Goal: Task Accomplishment & Management: Complete application form

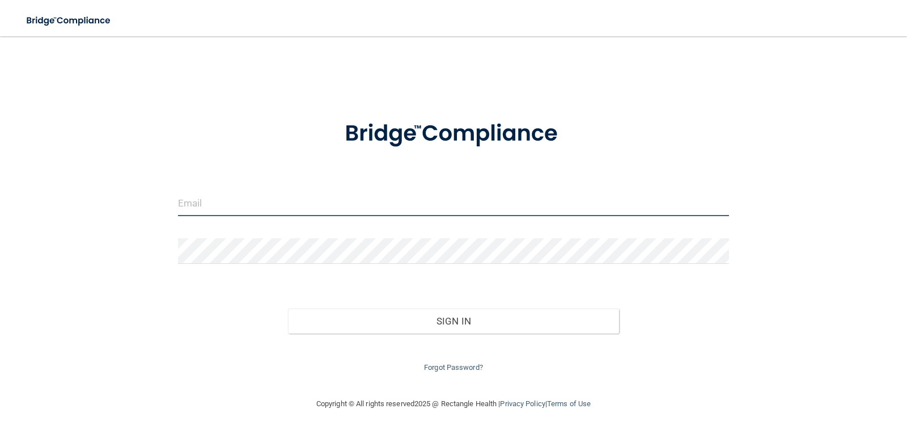
click at [218, 198] on input "email" at bounding box center [454, 204] width 552 height 26
type input "Frankiescialabba@gmail.com"
click at [226, 232] on form "Frankiescialabba@gmail.com Invalid email/password. You don't have permission to…" at bounding box center [454, 239] width 552 height 270
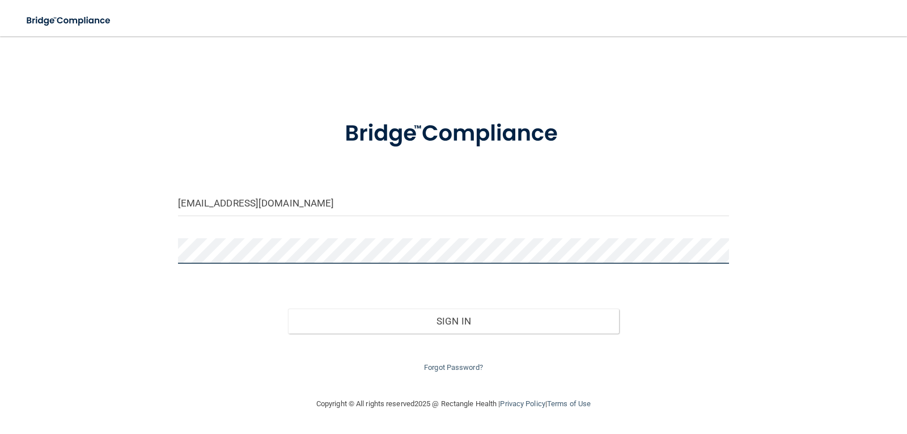
click at [288, 308] on button "Sign In" at bounding box center [453, 320] width 331 height 25
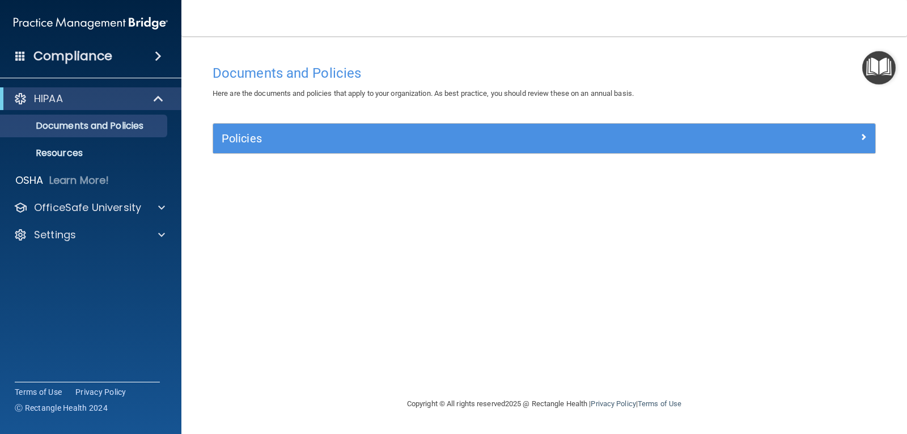
click at [98, 107] on div "HIPAA" at bounding box center [90, 98] width 181 height 23
click at [151, 97] on div at bounding box center [159, 99] width 28 height 14
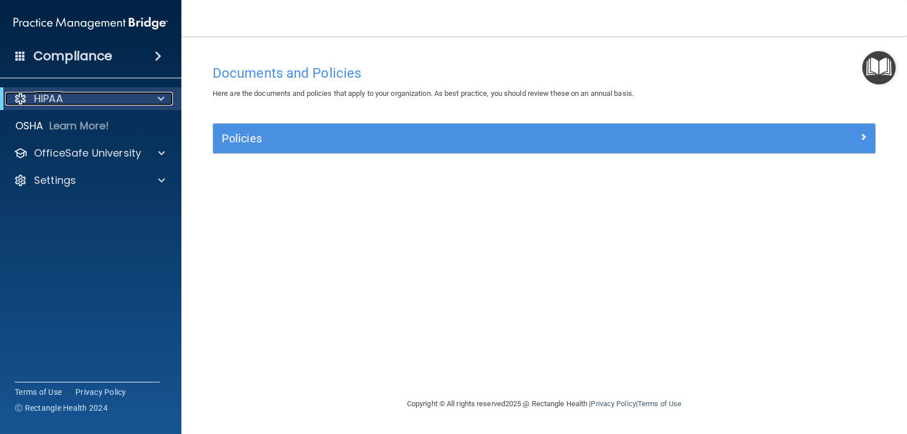
click at [151, 97] on div at bounding box center [159, 99] width 28 height 14
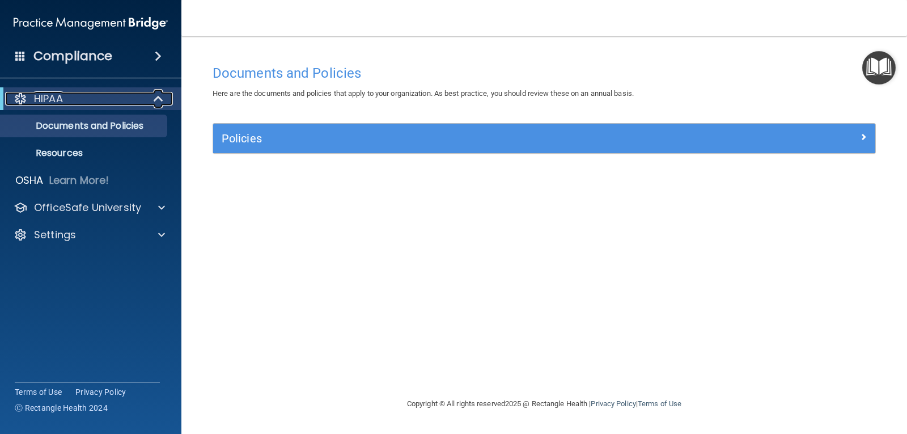
click at [63, 99] on p "HIPAA" at bounding box center [48, 99] width 29 height 14
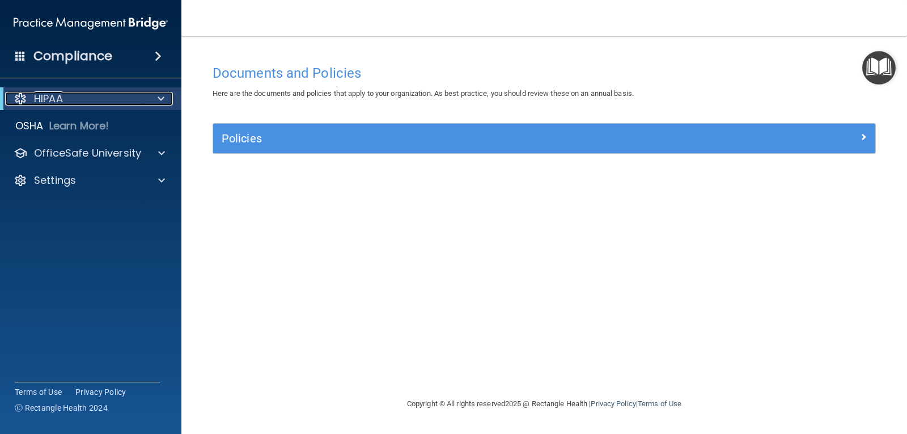
click at [62, 102] on p "HIPAA" at bounding box center [48, 99] width 29 height 14
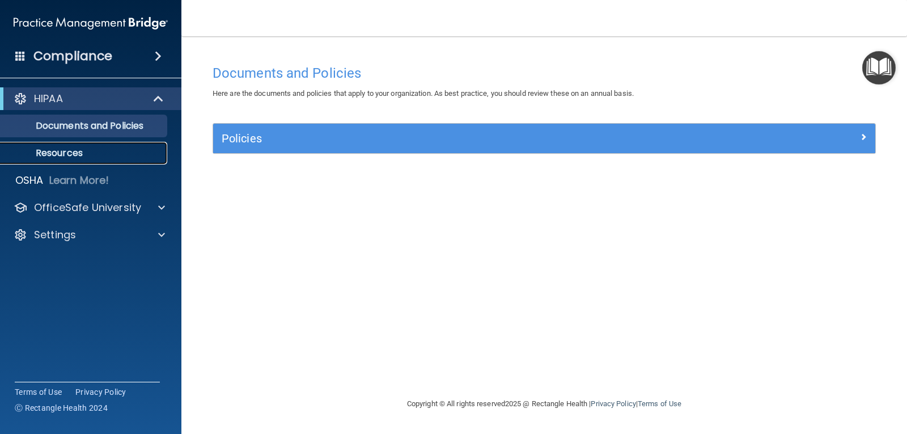
click at [63, 147] on p "Resources" at bounding box center [84, 152] width 155 height 11
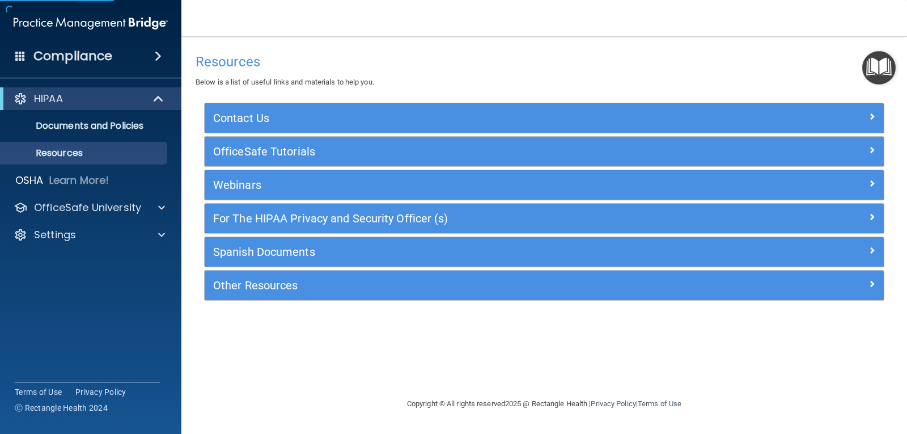
click at [62, 138] on ul "Documents and Policies Report an Incident Business Associates Emergency Plannin…" at bounding box center [91, 137] width 205 height 54
click at [68, 133] on link "Documents and Policies" at bounding box center [78, 126] width 179 height 23
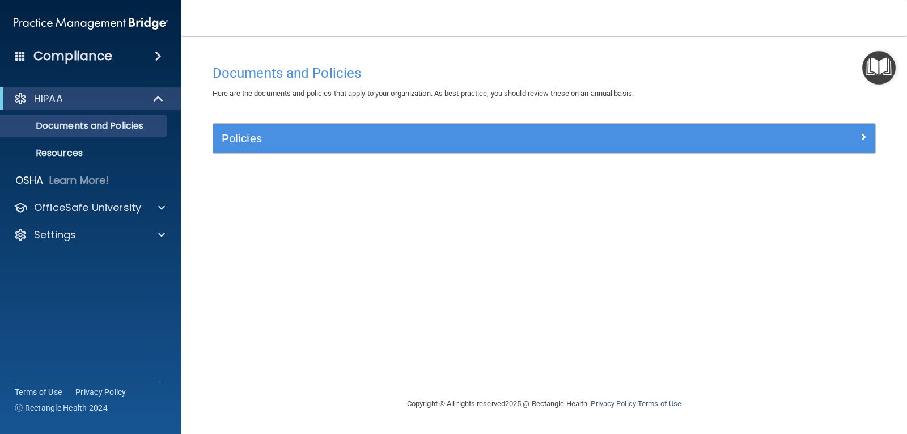
click at [155, 60] on span at bounding box center [158, 56] width 7 height 14
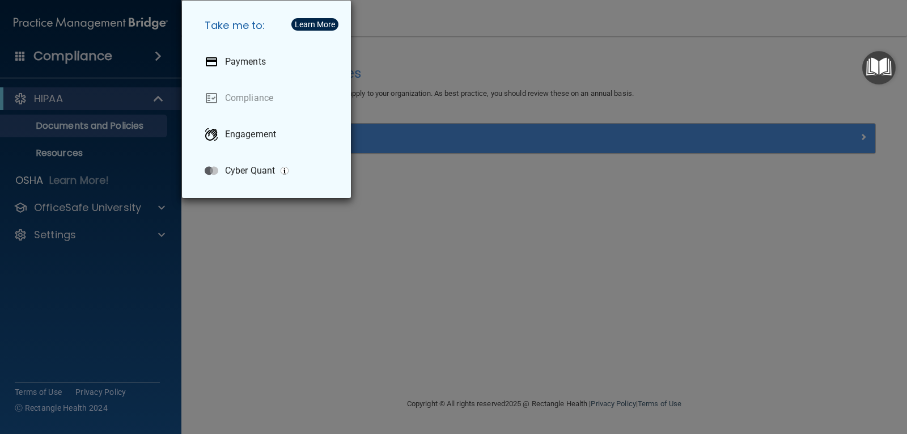
click at [316, 249] on div "Take me to: Payments Compliance Engagement Cyber Quant" at bounding box center [453, 217] width 907 height 434
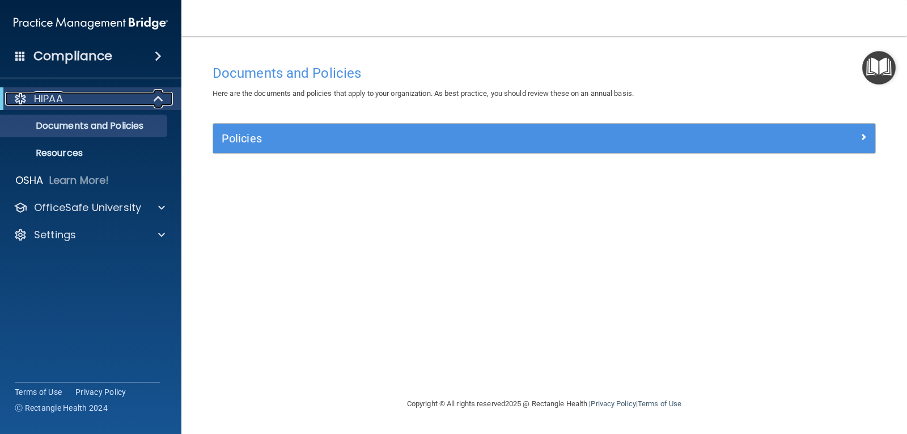
click at [61, 99] on p "HIPAA" at bounding box center [48, 99] width 29 height 14
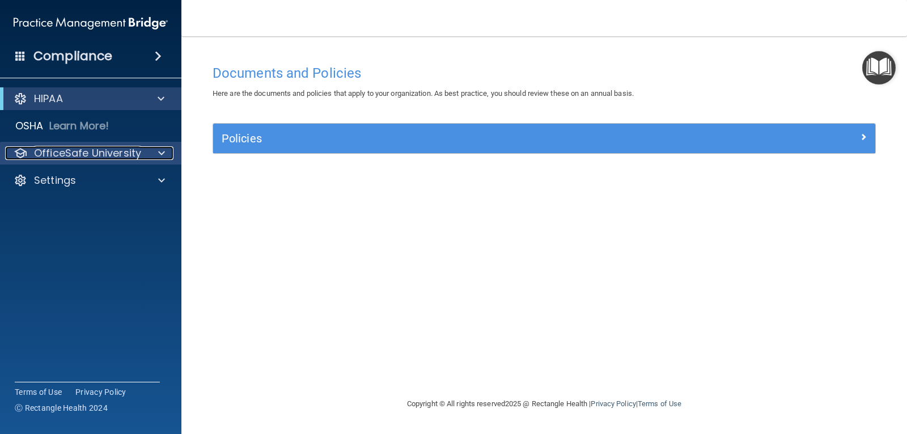
click at [93, 155] on p "OfficeSafe University" at bounding box center [87, 153] width 107 height 14
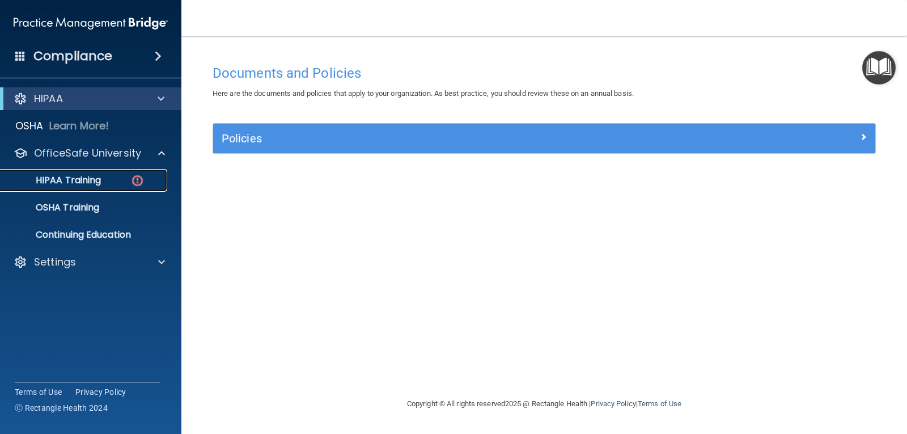
click at [88, 171] on link "HIPAA Training" at bounding box center [78, 180] width 179 height 23
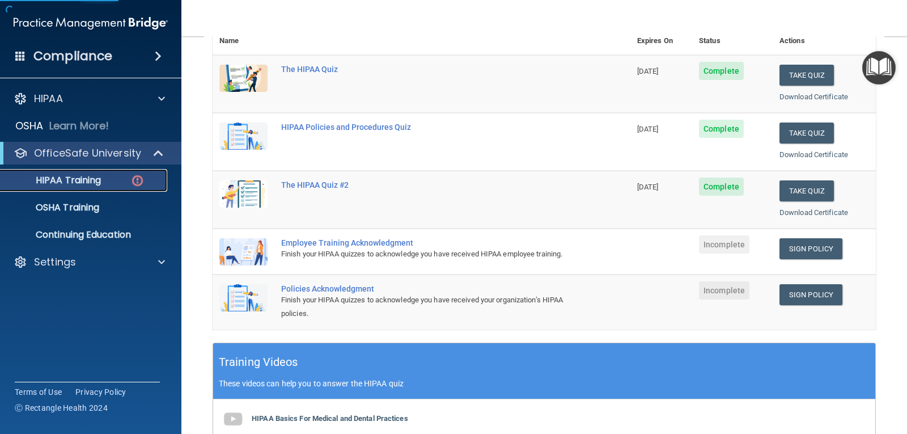
scroll to position [170, 0]
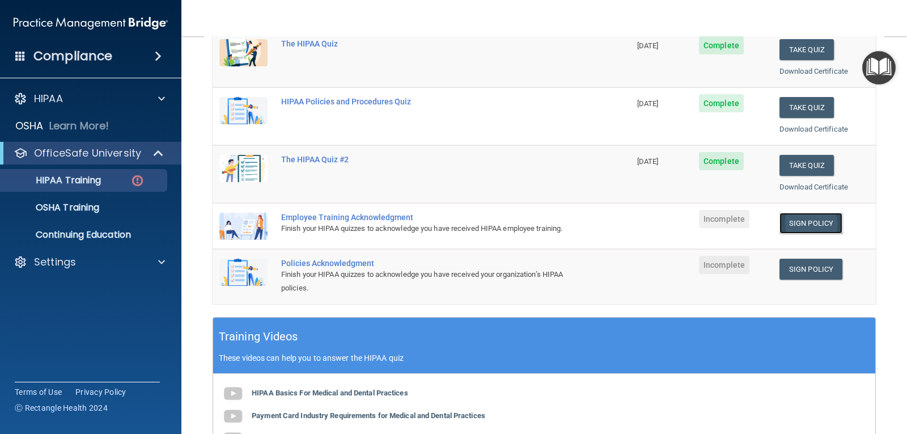
click at [793, 220] on link "Sign Policy" at bounding box center [811, 223] width 63 height 21
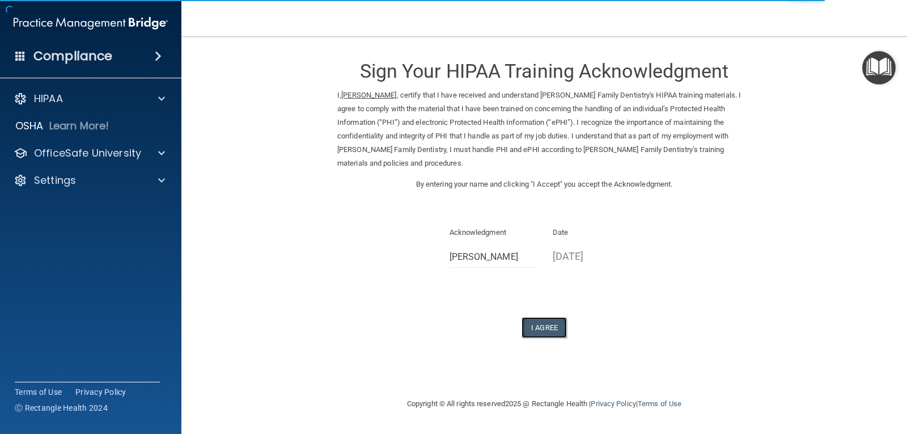
click at [559, 317] on button "I Agree" at bounding box center [544, 327] width 45 height 21
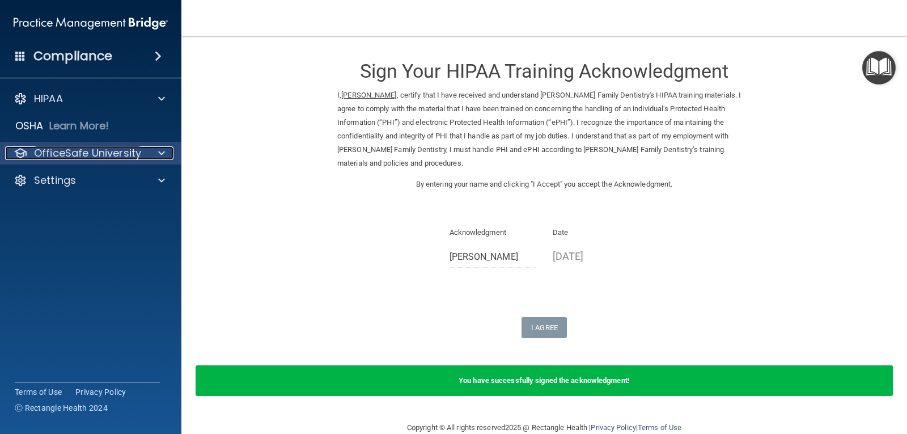
click at [95, 150] on p "OfficeSafe University" at bounding box center [87, 153] width 107 height 14
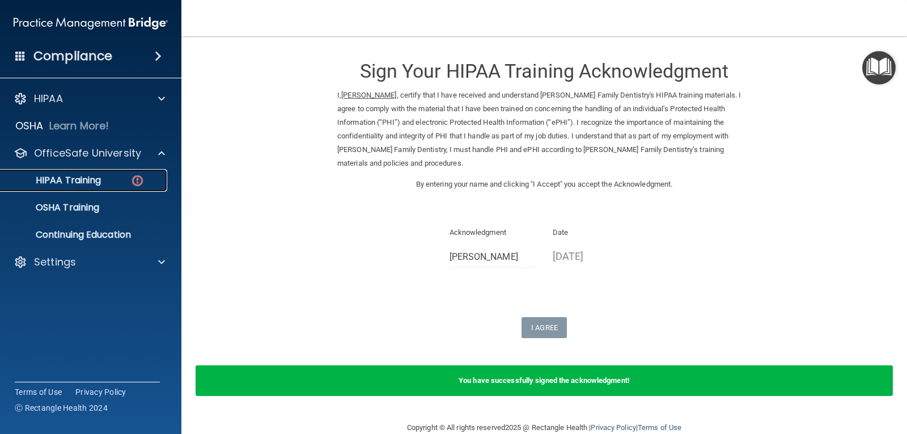
click at [91, 184] on p "HIPAA Training" at bounding box center [54, 180] width 94 height 11
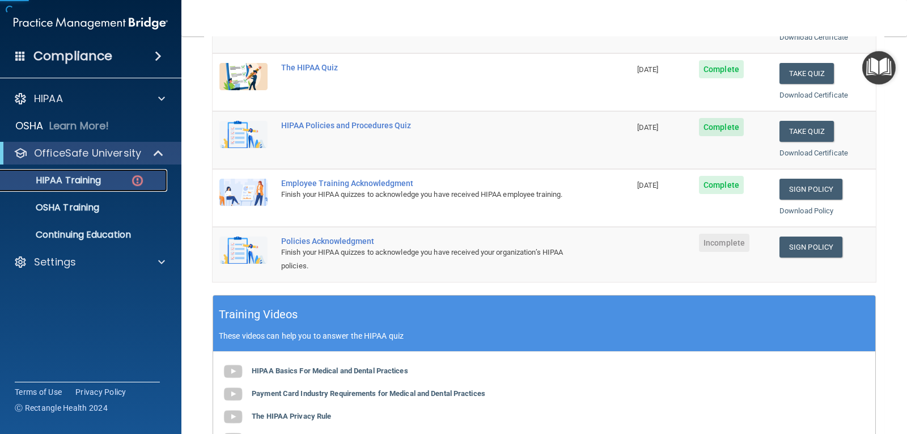
scroll to position [227, 0]
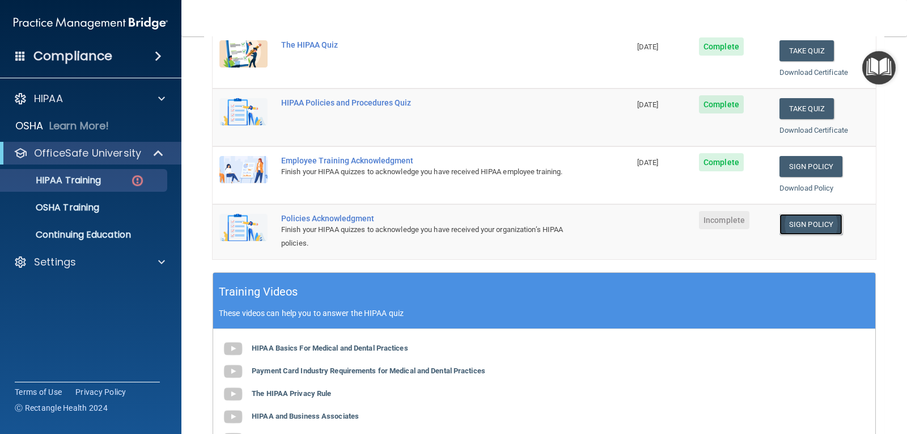
click at [786, 224] on link "Sign Policy" at bounding box center [811, 224] width 63 height 21
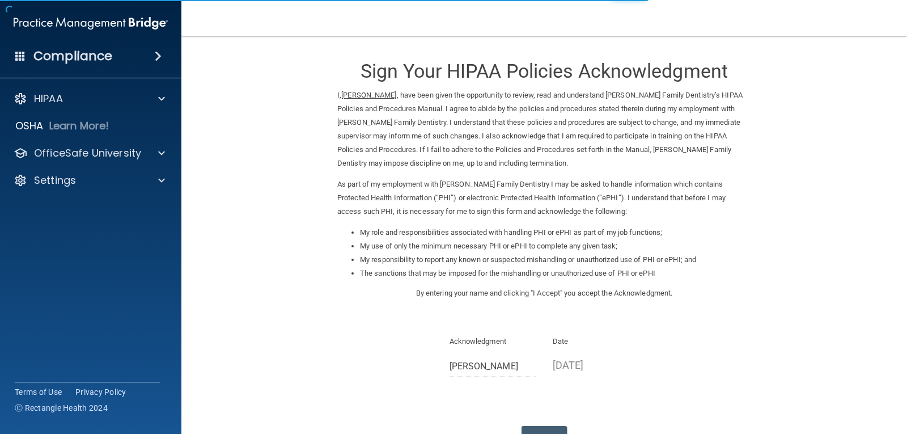
scroll to position [86, 0]
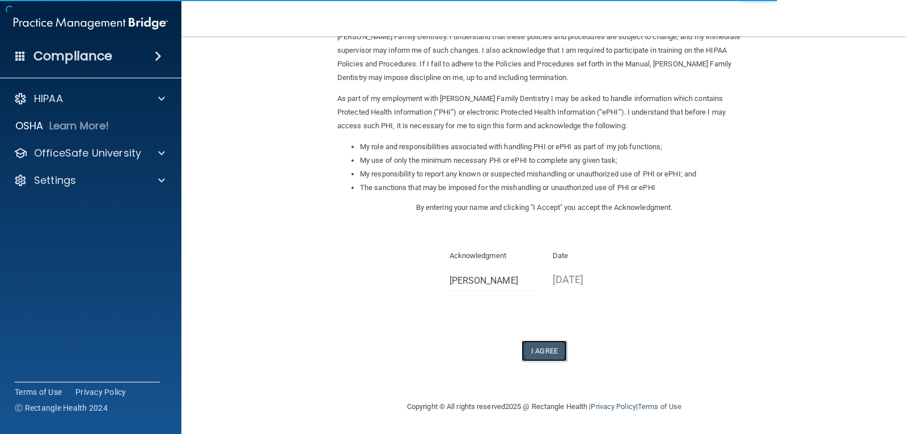
click at [542, 347] on button "I Agree" at bounding box center [544, 350] width 45 height 21
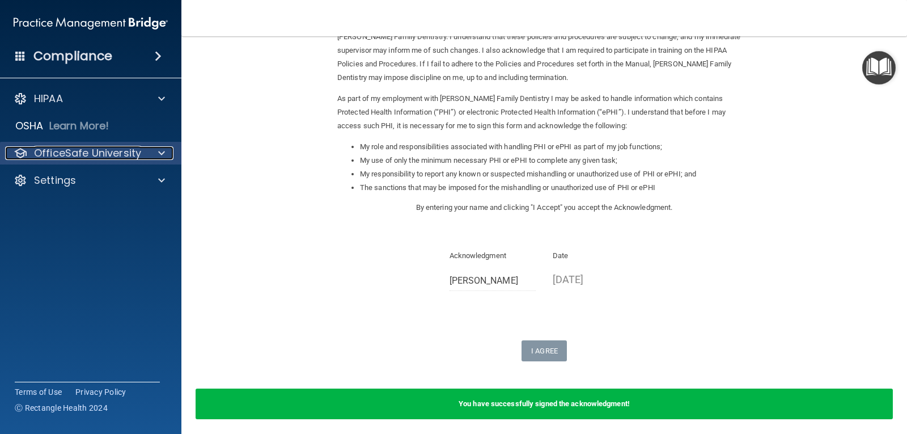
click at [82, 152] on p "OfficeSafe University" at bounding box center [87, 153] width 107 height 14
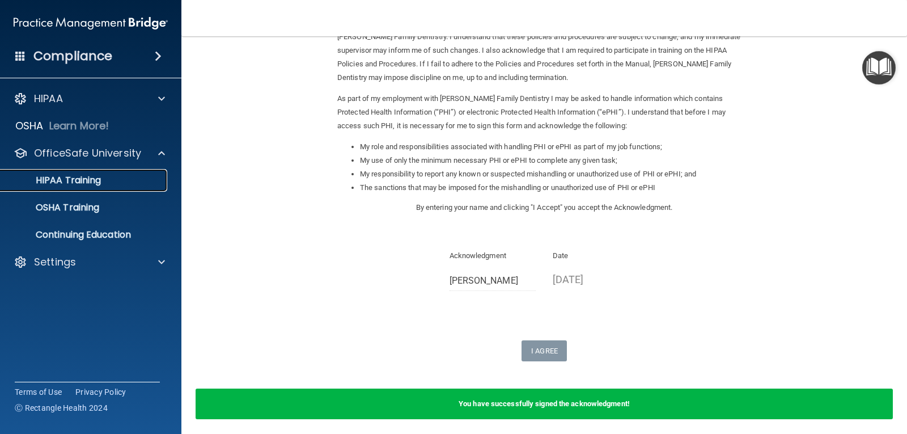
click at [86, 181] on p "HIPAA Training" at bounding box center [54, 180] width 94 height 11
